Goal: Entertainment & Leisure: Browse casually

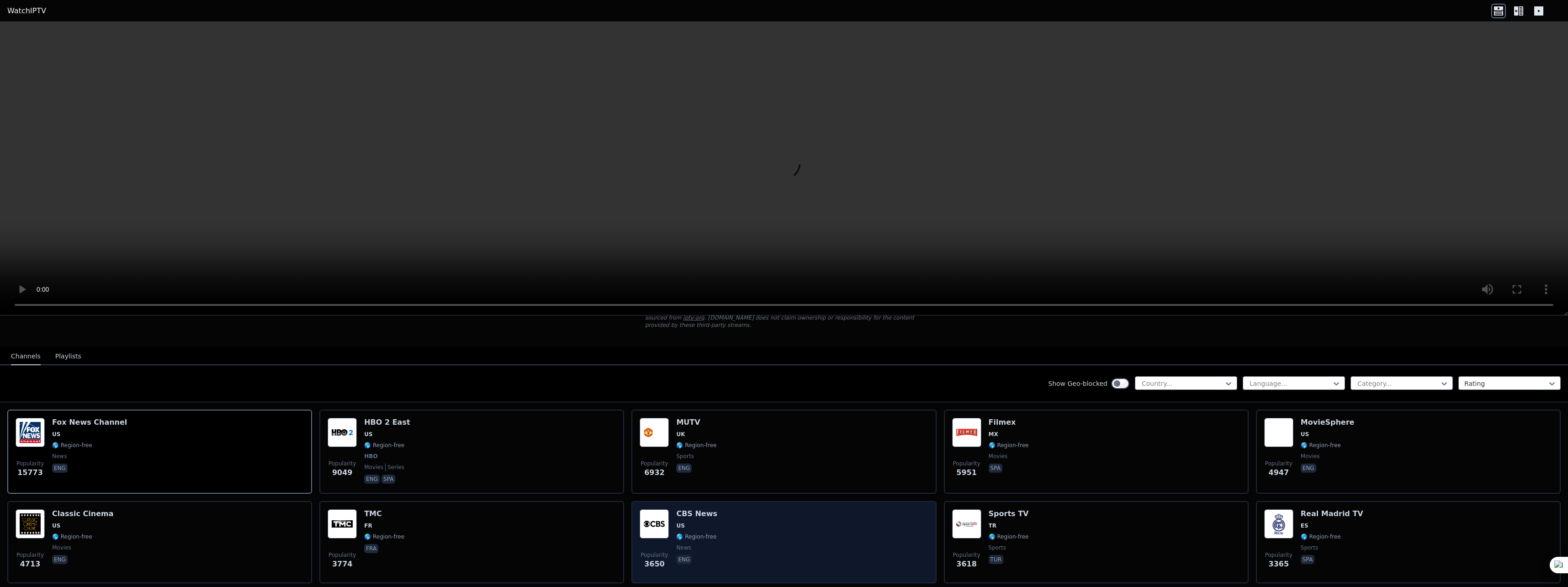
scroll to position [91, 0]
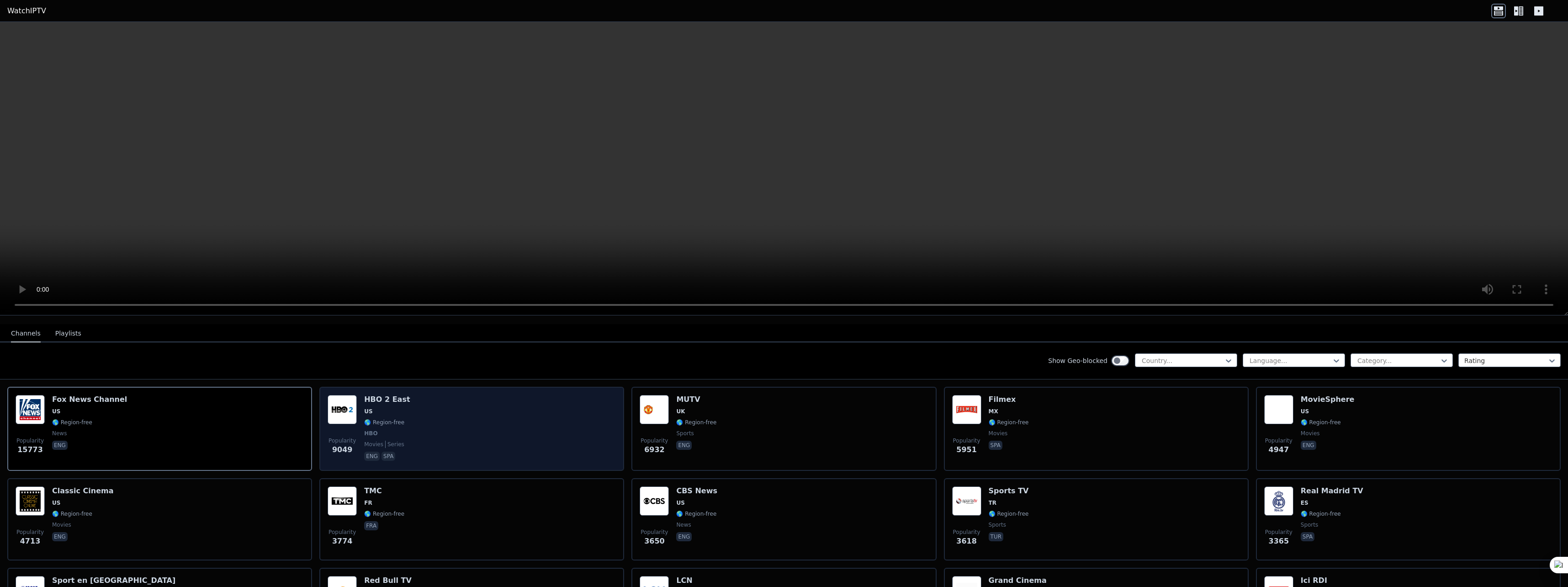
click at [461, 419] on div "Popularity 9049 HBO 2 East US 🌎 Region-free HBO movies series eng spa" at bounding box center [472, 429] width 289 height 68
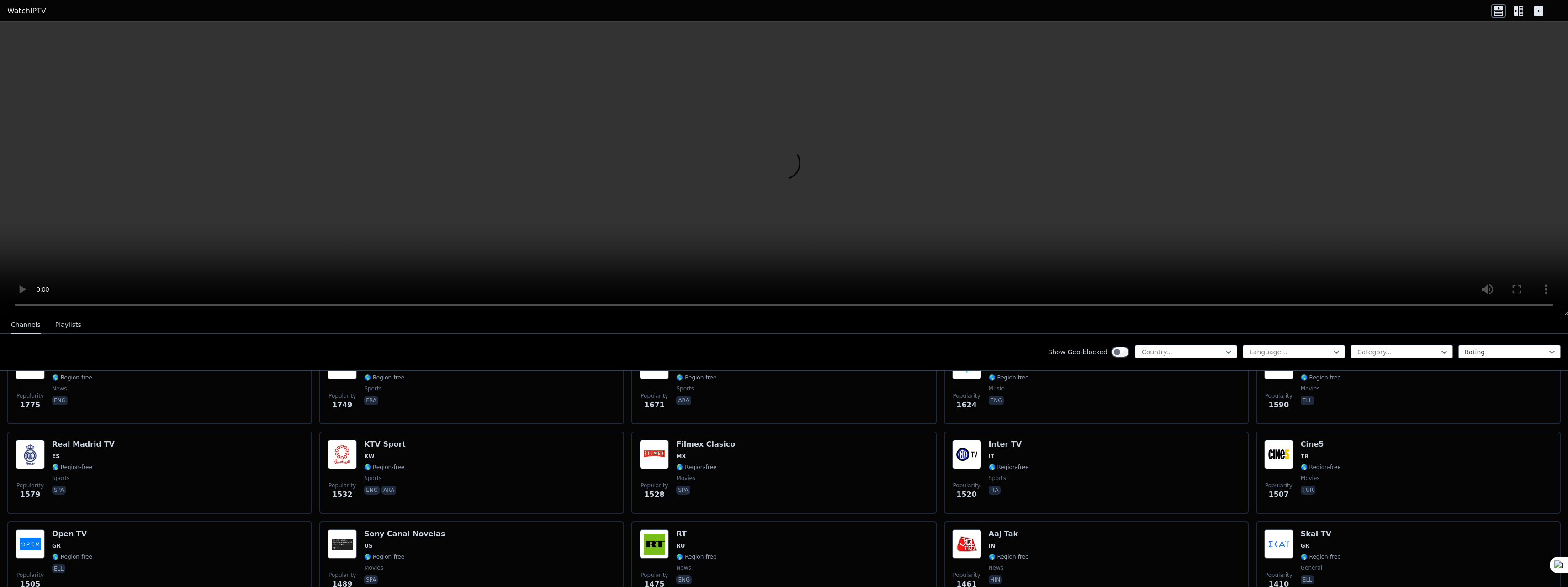
scroll to position [777, 0]
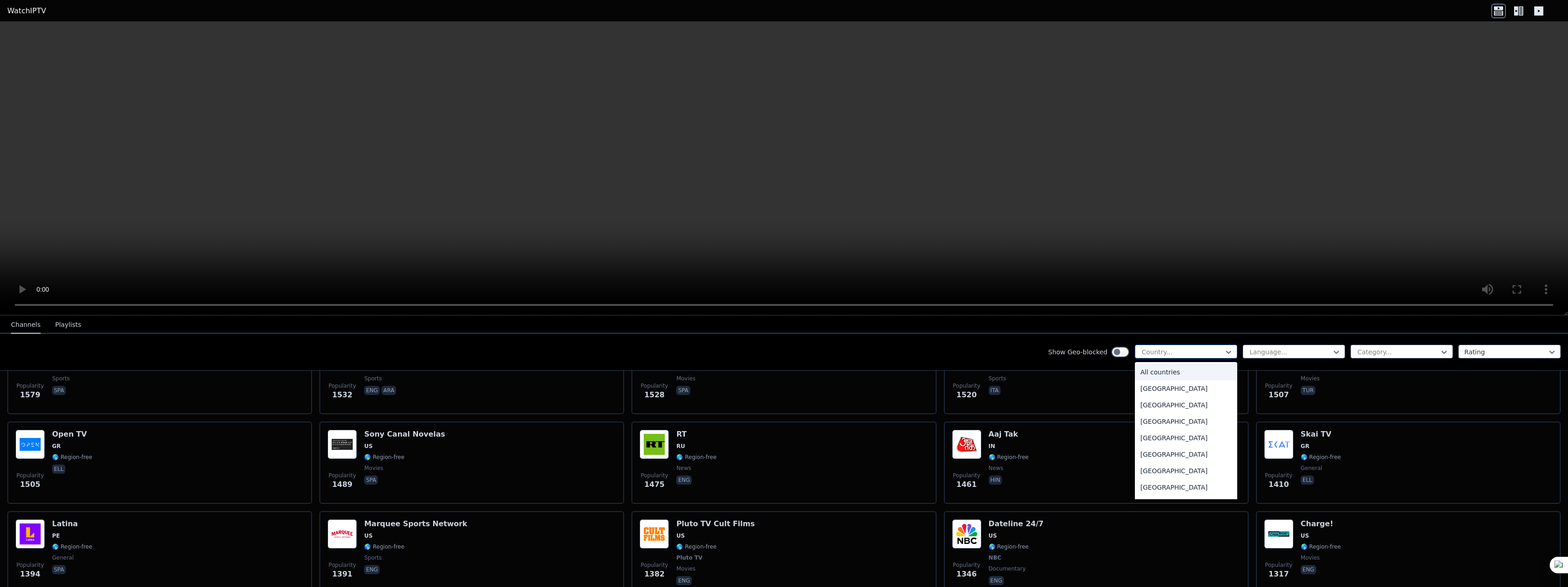
click at [1169, 351] on div at bounding box center [1182, 351] width 83 height 9
click at [1159, 378] on div "[GEOGRAPHIC_DATA]" at bounding box center [1186, 370] width 102 height 16
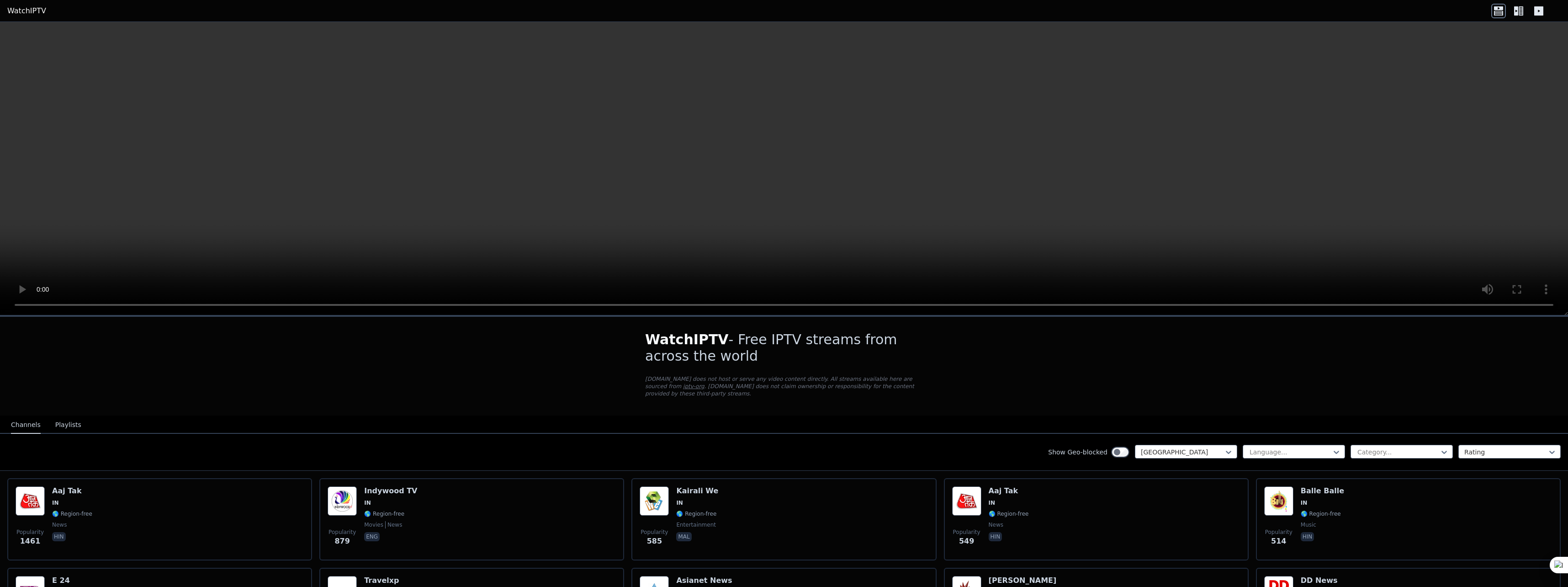
drag, startPoint x: 644, startPoint y: 337, endPoint x: 673, endPoint y: 351, distance: 32.2
click at [673, 351] on h1 "WatchIPTV - Free IPTV streams from across the world" at bounding box center [784, 348] width 278 height 33
drag, startPoint x: 673, startPoint y: 351, endPoint x: 677, endPoint y: 353, distance: 4.5
click at [677, 353] on h1 "WatchIPTV - Free IPTV streams from across the world" at bounding box center [784, 348] width 278 height 33
click at [635, 345] on div "WatchIPTV - Free IPTV streams from across the world [DOMAIN_NAME] does not host…" at bounding box center [784, 366] width 307 height 99
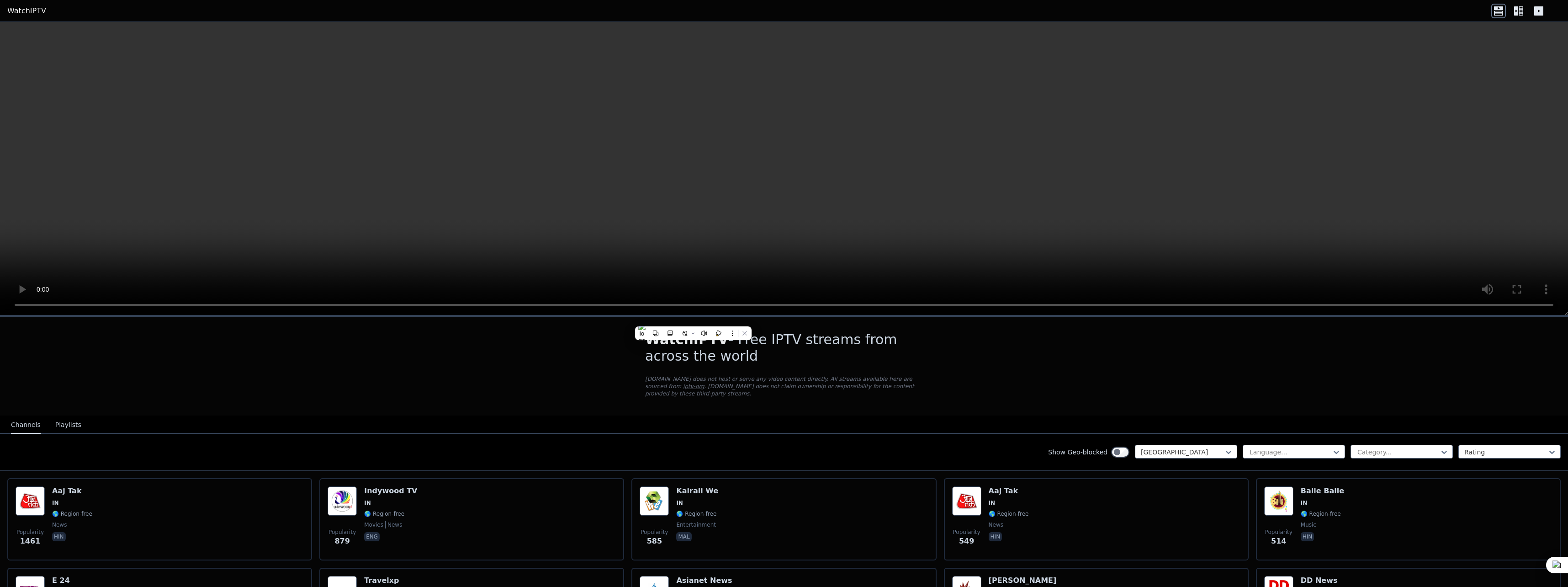
click at [638, 342] on div "WatchIPTV - Free IPTV streams from across the world [DOMAIN_NAME] does not host…" at bounding box center [784, 366] width 307 height 99
drag, startPoint x: 642, startPoint y: 338, endPoint x: 679, endPoint y: 352, distance: 39.6
click at [679, 352] on h1 "WatchIPTV - Free IPTV streams from across the world" at bounding box center [784, 348] width 278 height 33
drag, startPoint x: 679, startPoint y: 352, endPoint x: 704, endPoint y: 354, distance: 25.1
click at [701, 354] on h1 "WatchIPTV - Free IPTV streams from across the world" at bounding box center [784, 348] width 278 height 33
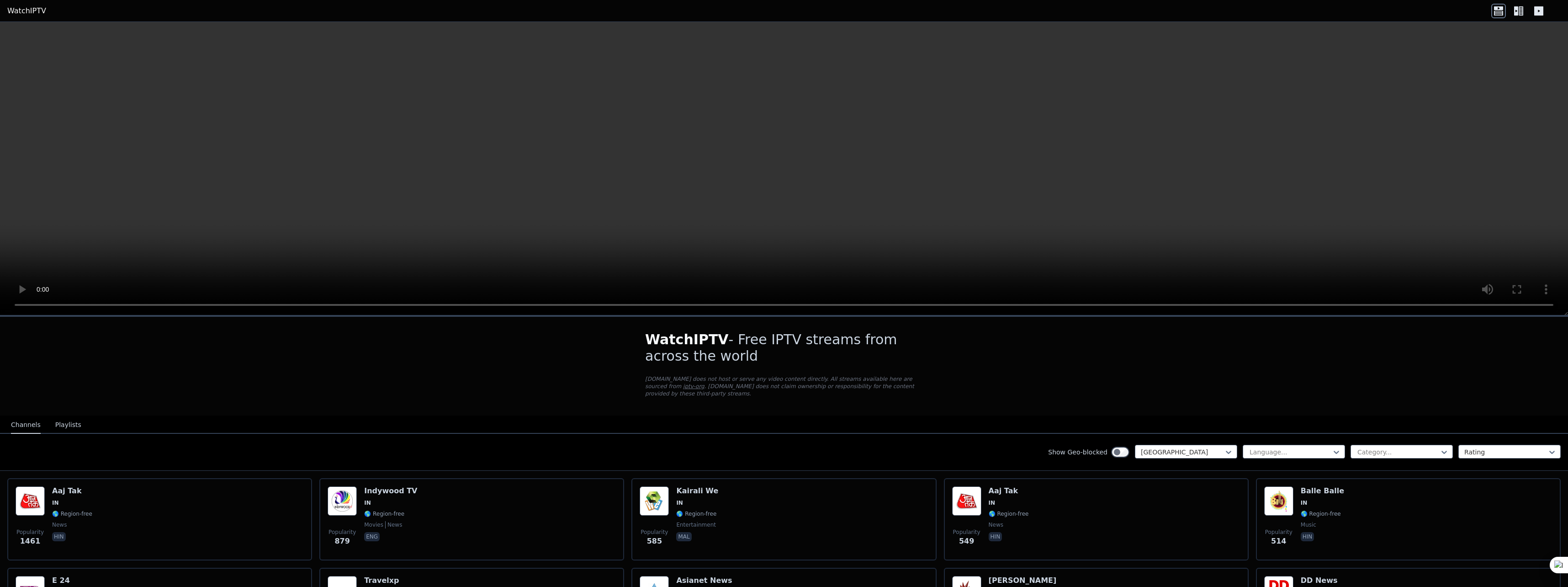
click at [796, 360] on h1 "WatchIPTV - Free IPTV streams from across the world" at bounding box center [784, 348] width 278 height 33
drag, startPoint x: 646, startPoint y: 338, endPoint x: 676, endPoint y: 356, distance: 35.0
click at [676, 356] on h1 "WatchIPTV - Free IPTV streams from across the world" at bounding box center [784, 348] width 278 height 33
drag, startPoint x: 676, startPoint y: 356, endPoint x: 690, endPoint y: 356, distance: 14.0
click at [690, 356] on h1 "WatchIPTV - Free IPTV streams from across the world" at bounding box center [784, 348] width 278 height 33
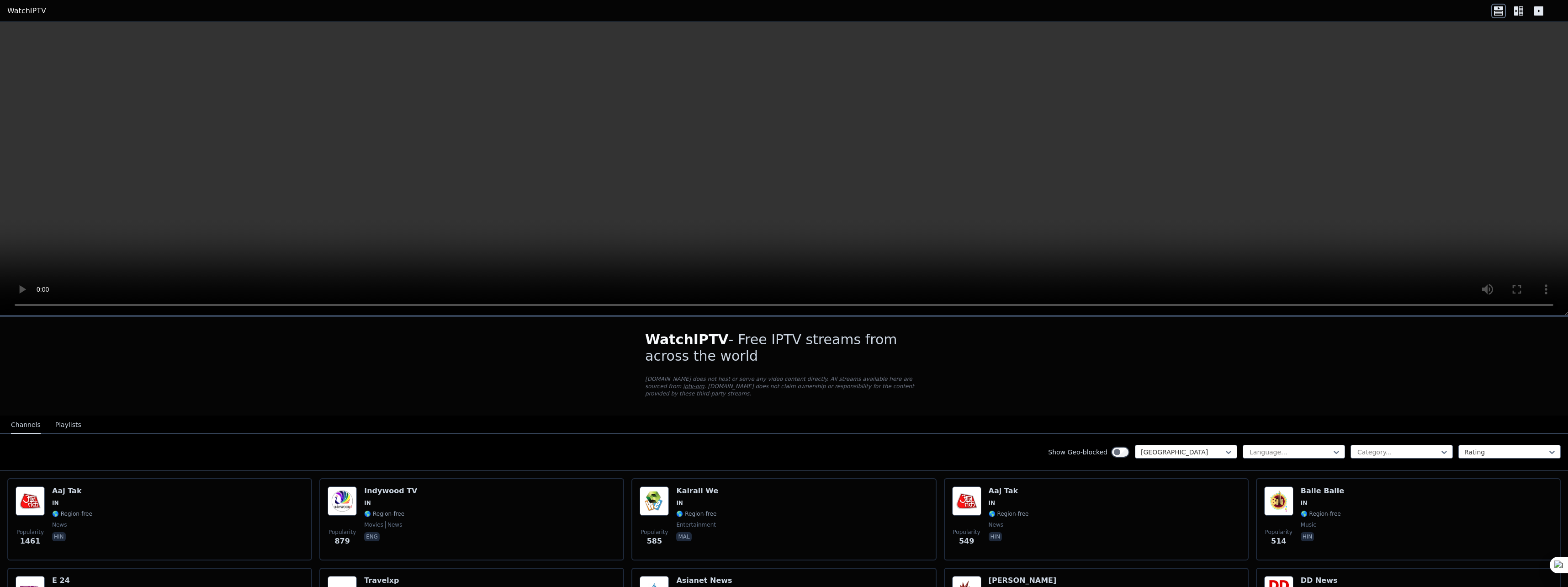
drag, startPoint x: 672, startPoint y: 355, endPoint x: 641, endPoint y: 348, distance: 31.8
click at [641, 348] on div "WatchIPTV - Free IPTV streams from across the world [DOMAIN_NAME] does not host…" at bounding box center [784, 366] width 307 height 99
drag, startPoint x: 641, startPoint y: 348, endPoint x: 641, endPoint y: 343, distance: 5.0
click at [641, 343] on div "WatchIPTV - Free IPTV streams from across the world [DOMAIN_NAME] does not host…" at bounding box center [784, 366] width 307 height 99
drag, startPoint x: 644, startPoint y: 339, endPoint x: 675, endPoint y: 353, distance: 34.0
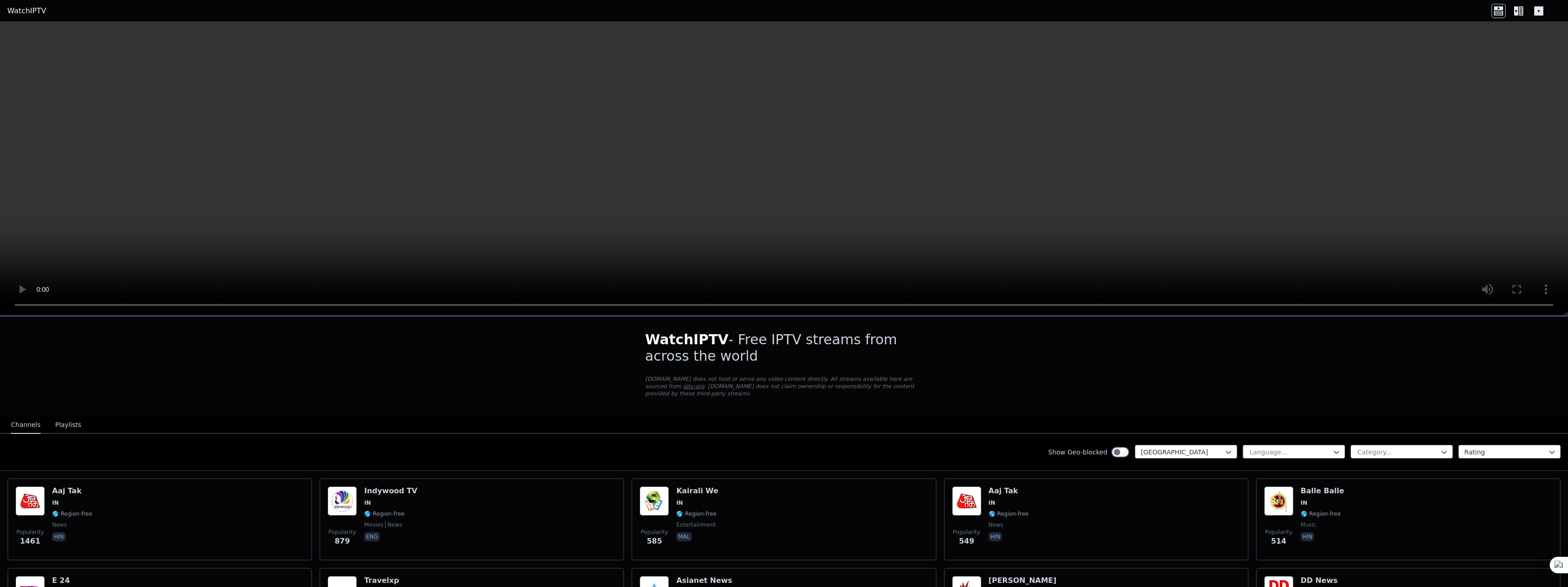
click at [675, 353] on h1 "WatchIPTV - Free IPTV streams from across the world" at bounding box center [784, 348] width 278 height 33
drag, startPoint x: 675, startPoint y: 353, endPoint x: 688, endPoint y: 354, distance: 13.0
click at [688, 354] on h1 "WatchIPTV - Free IPTV streams from across the world" at bounding box center [784, 348] width 278 height 33
